Goal: Navigation & Orientation: Find specific page/section

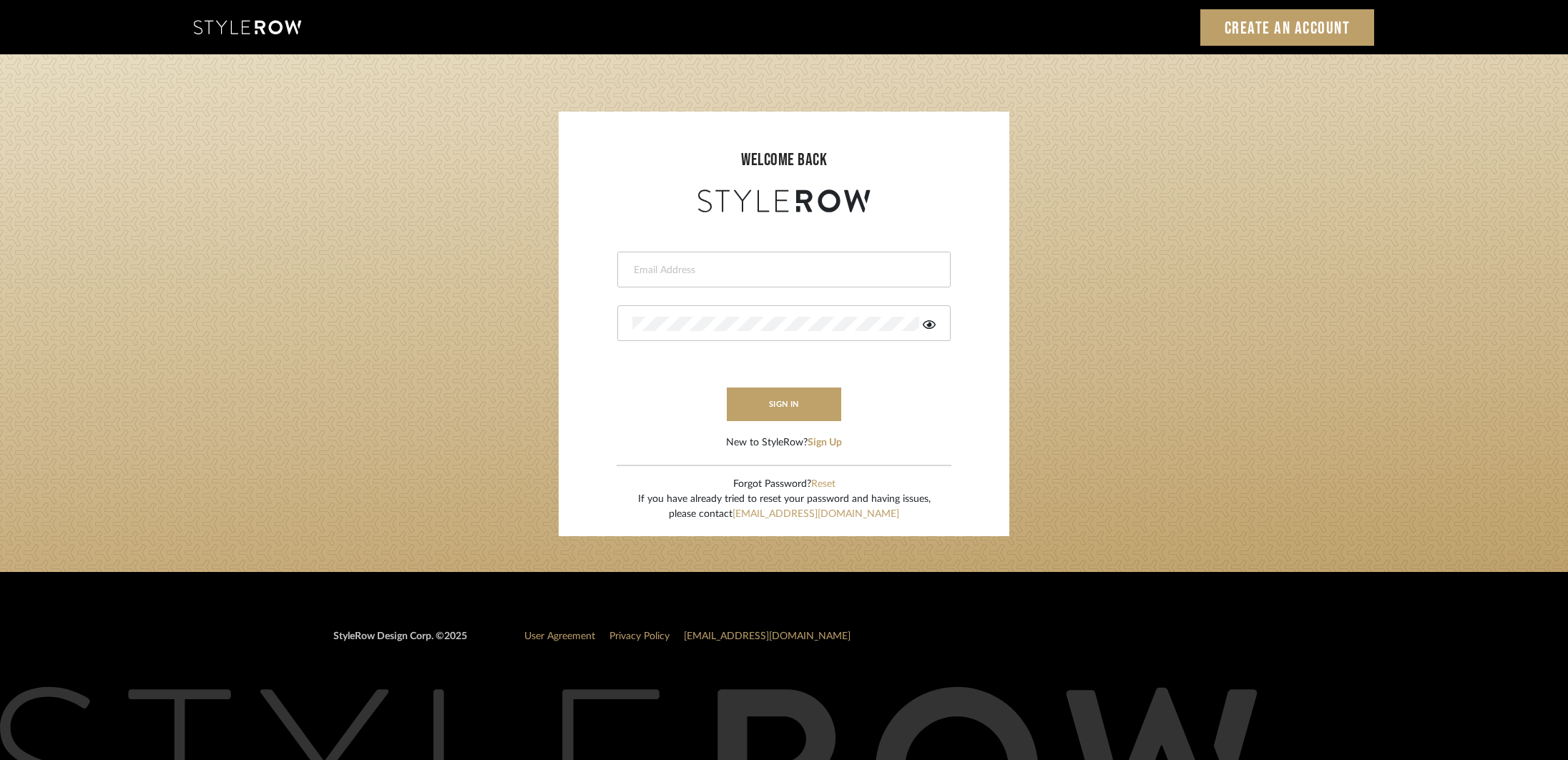
type input "[PERSON_NAME][EMAIL_ADDRESS][DOMAIN_NAME]"
click at [811, 402] on button "sign in" at bounding box center [783, 405] width 114 height 34
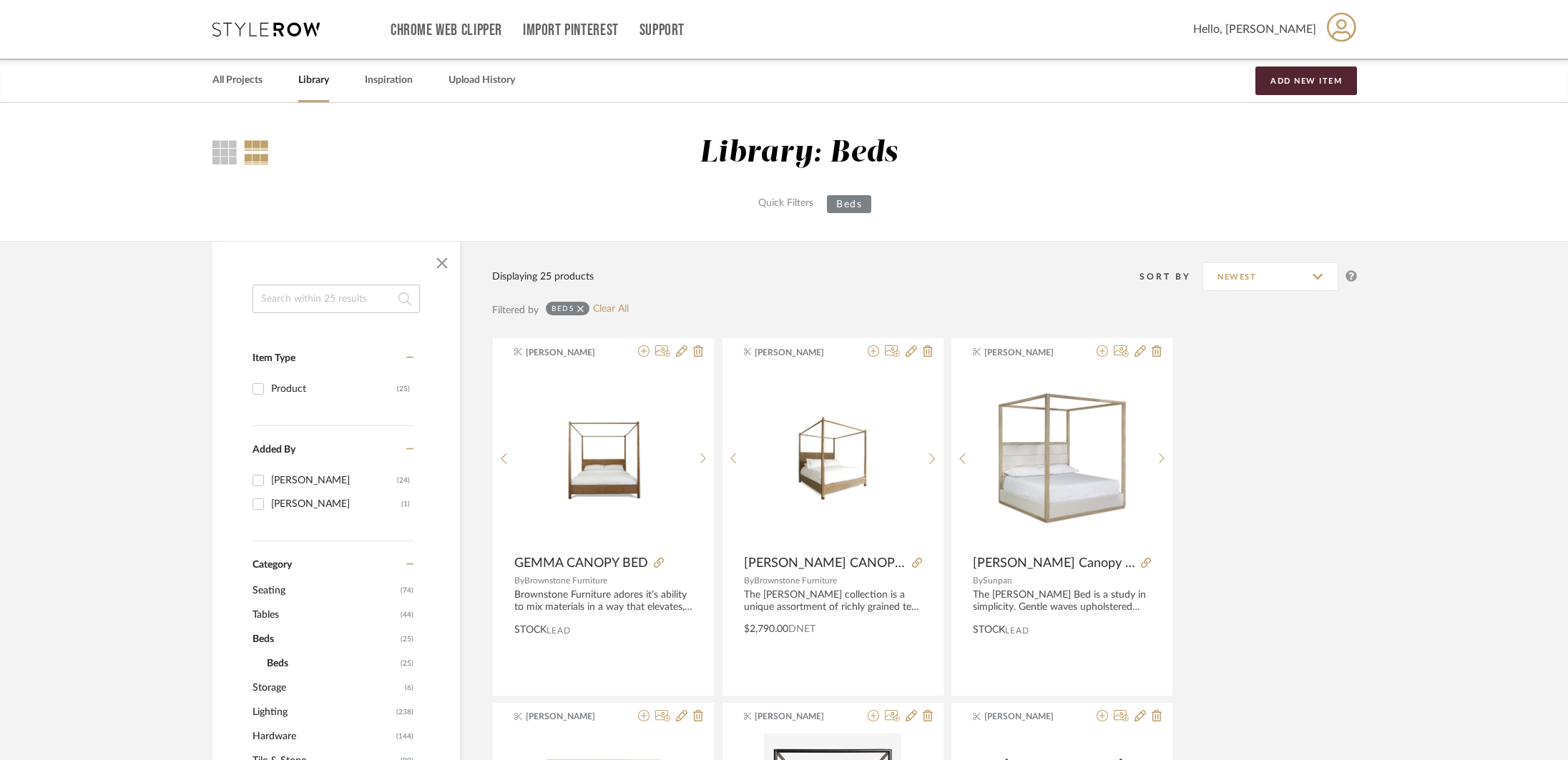
click at [300, 26] on icon at bounding box center [266, 28] width 108 height 14
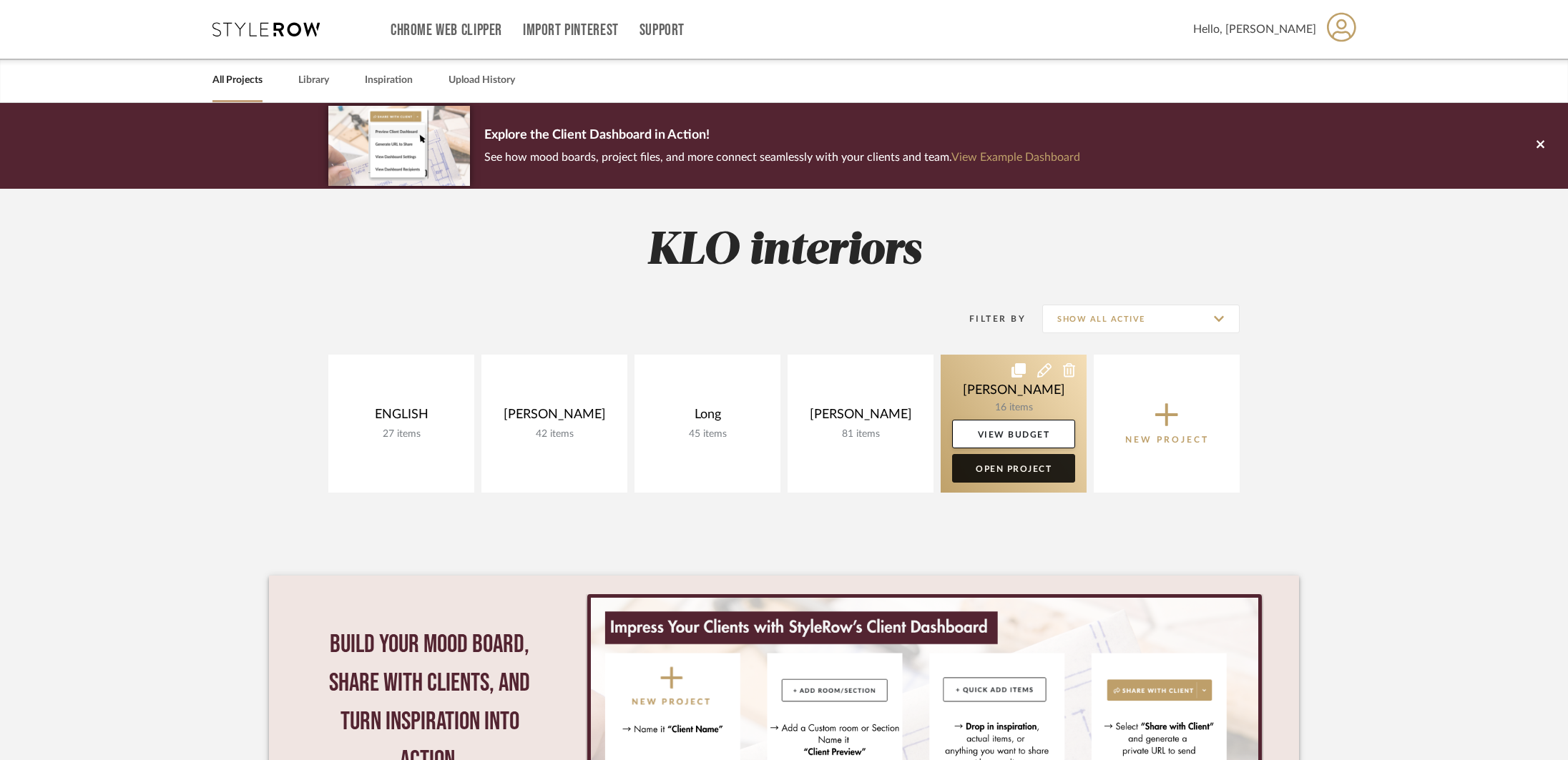
click at [1029, 469] on link "Open Project" at bounding box center [1013, 468] width 123 height 28
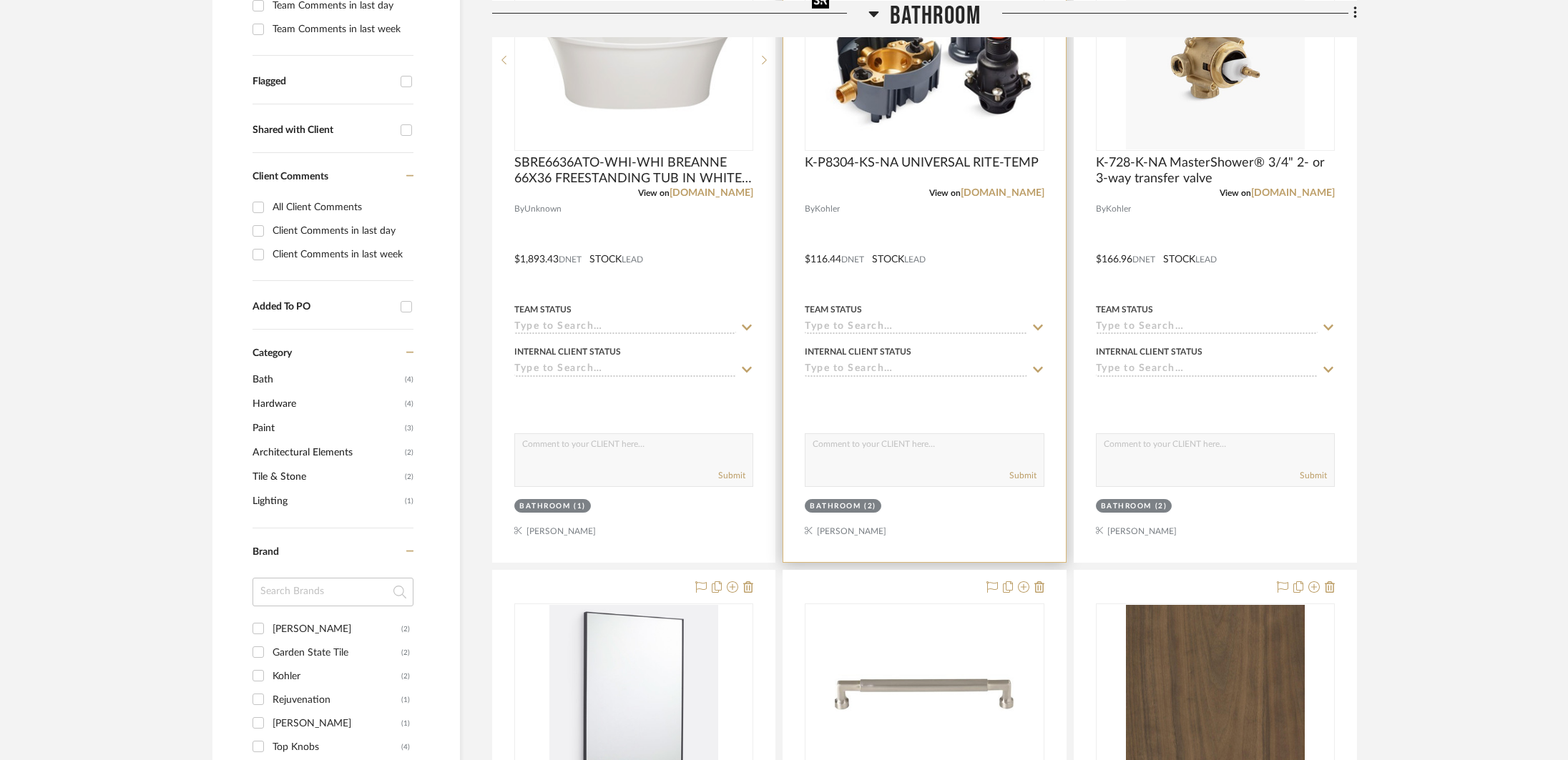
scroll to position [486, 0]
